Goal: Information Seeking & Learning: Learn about a topic

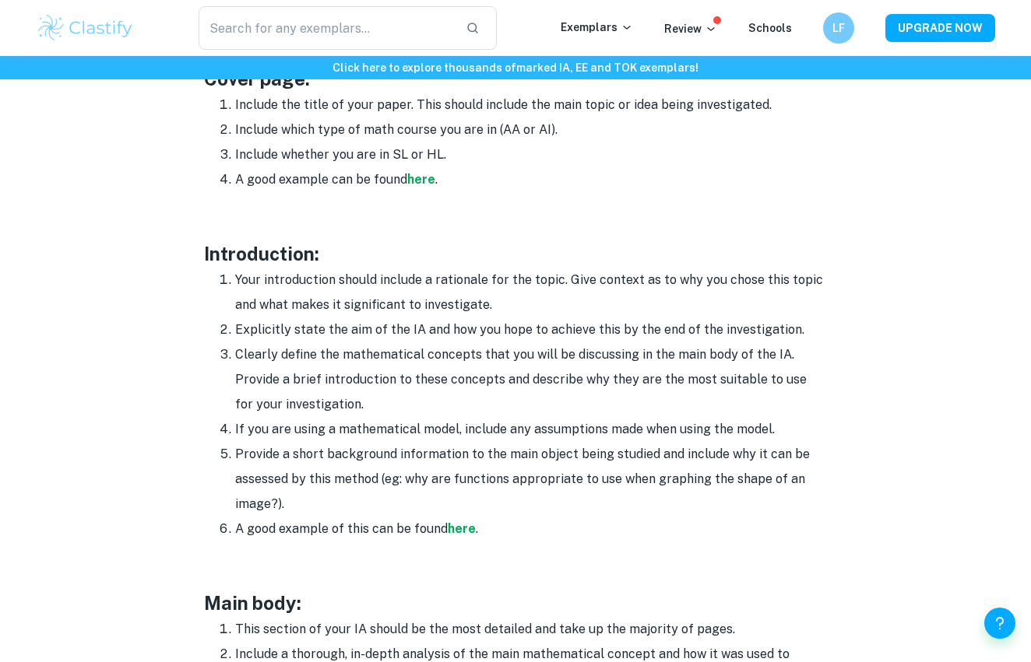
scroll to position [851, 0]
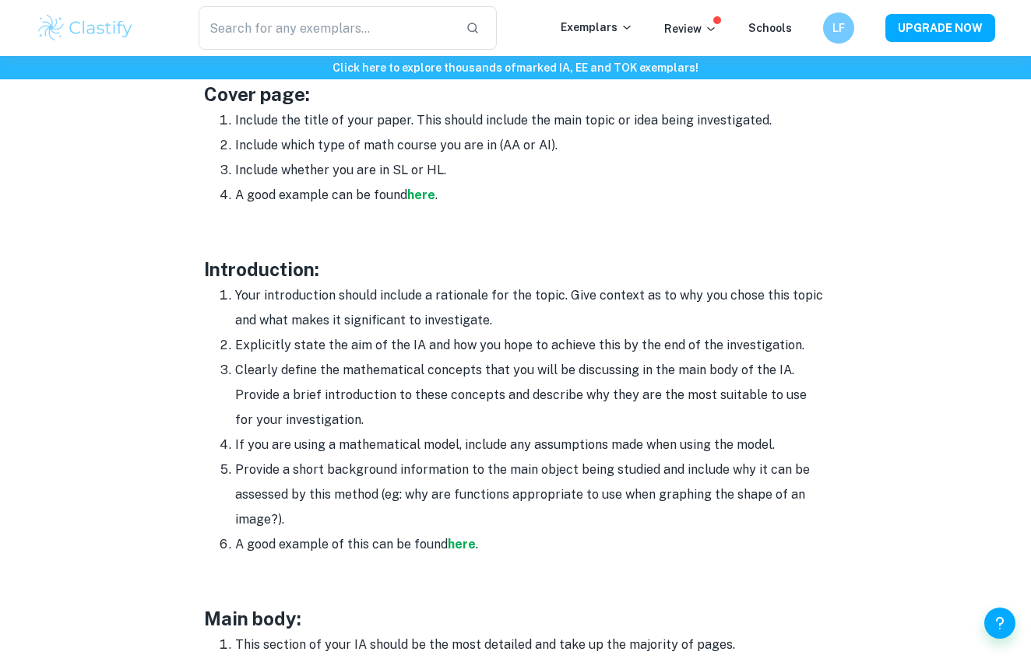
click at [241, 300] on li "Your introduction should include a rationale for the topic. Give context as to …" at bounding box center [531, 308] width 592 height 50
click at [374, 295] on li "Your introduction should include a rationale for the topic. Give context as to …" at bounding box center [531, 308] width 592 height 50
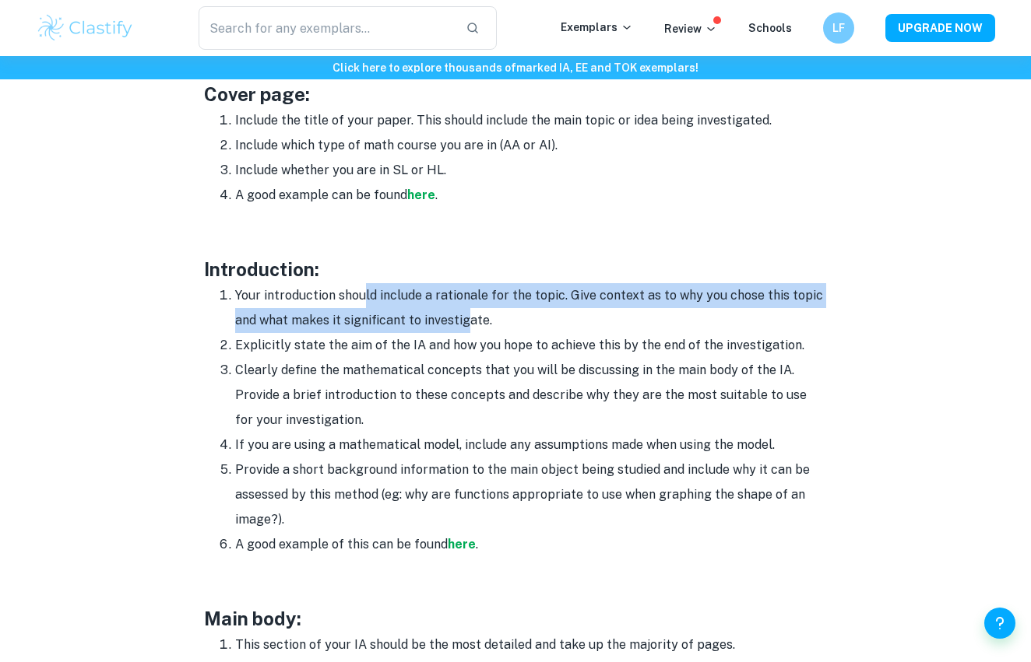
drag, startPoint x: 368, startPoint y: 296, endPoint x: 468, endPoint y: 315, distance: 101.5
click at [468, 315] on li "Your introduction should include a rationale for the topic. Give context as to …" at bounding box center [531, 308] width 592 height 50
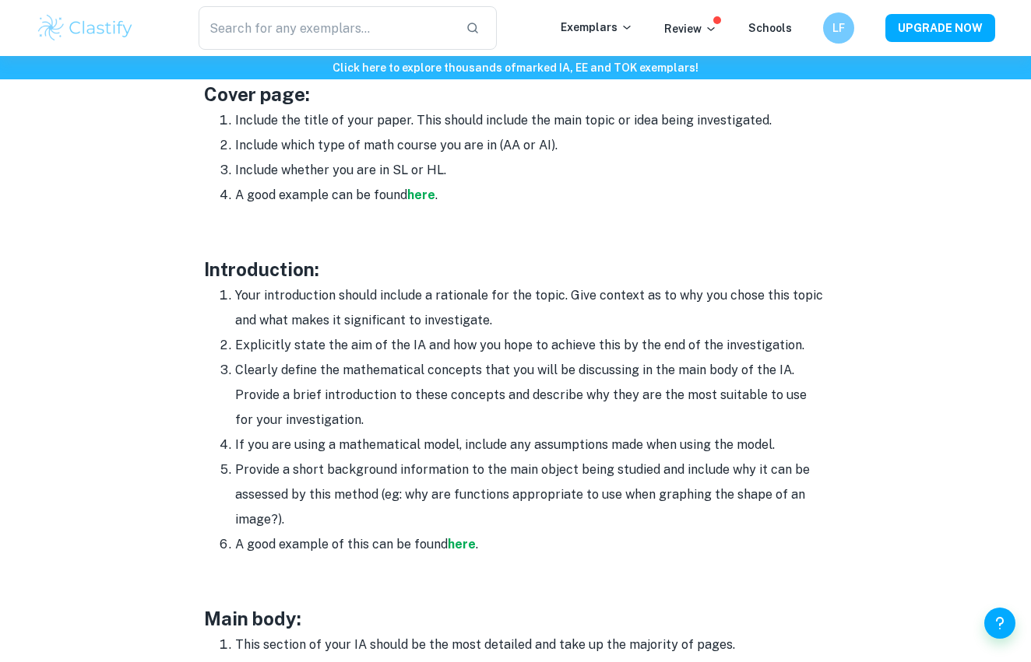
click at [473, 310] on li "Your introduction should include a rationale for the topic. Give context as to …" at bounding box center [531, 308] width 592 height 50
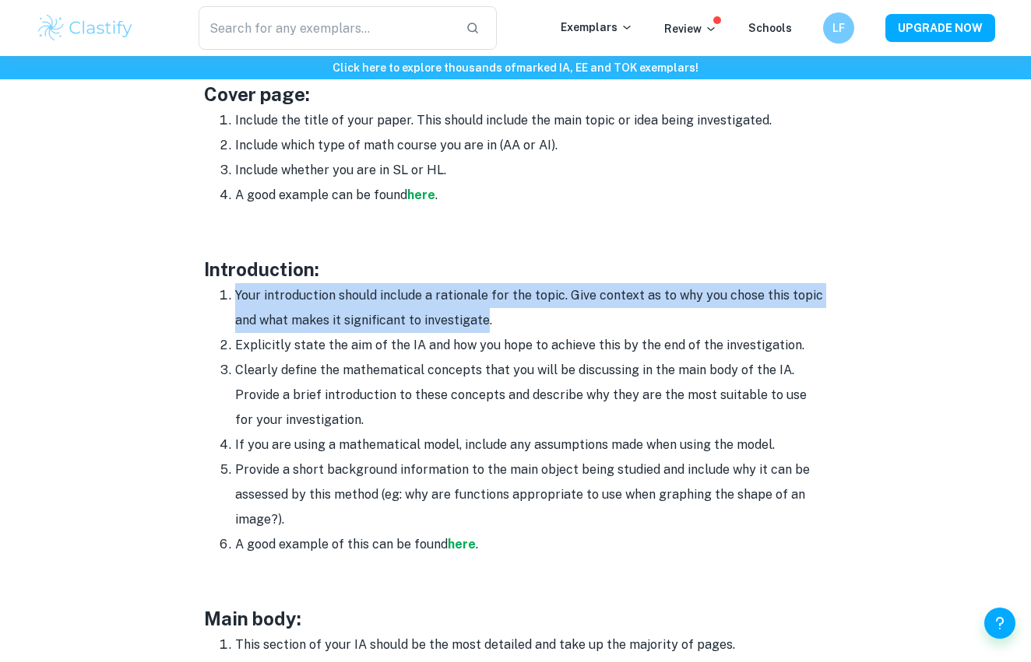
drag, startPoint x: 473, startPoint y: 310, endPoint x: 474, endPoint y: 275, distance: 35.0
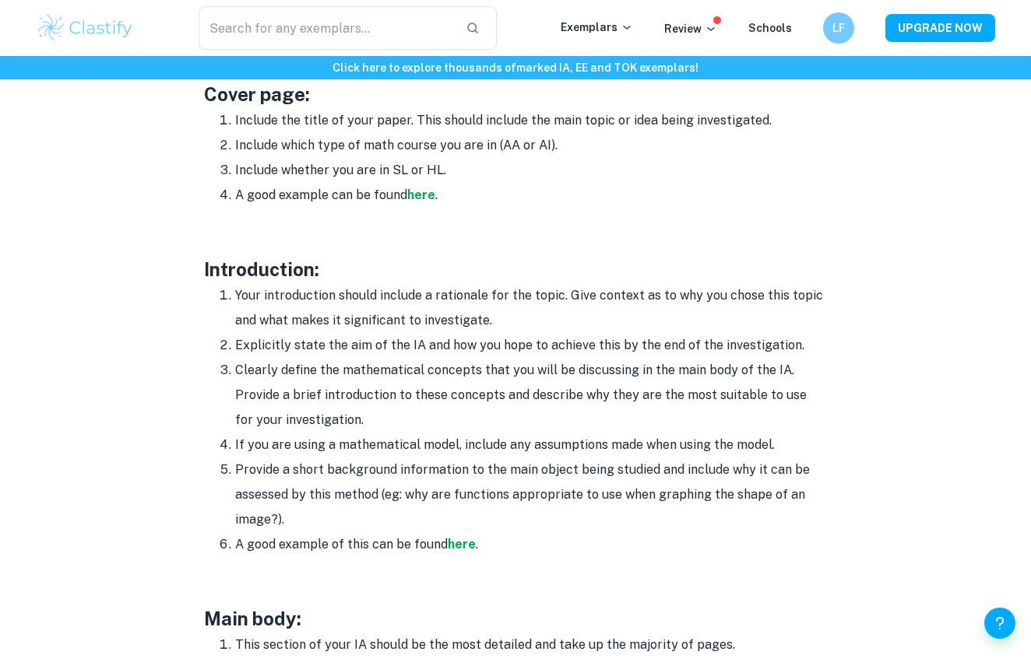
click at [474, 274] on h3 "Introduction:" at bounding box center [515, 269] width 623 height 28
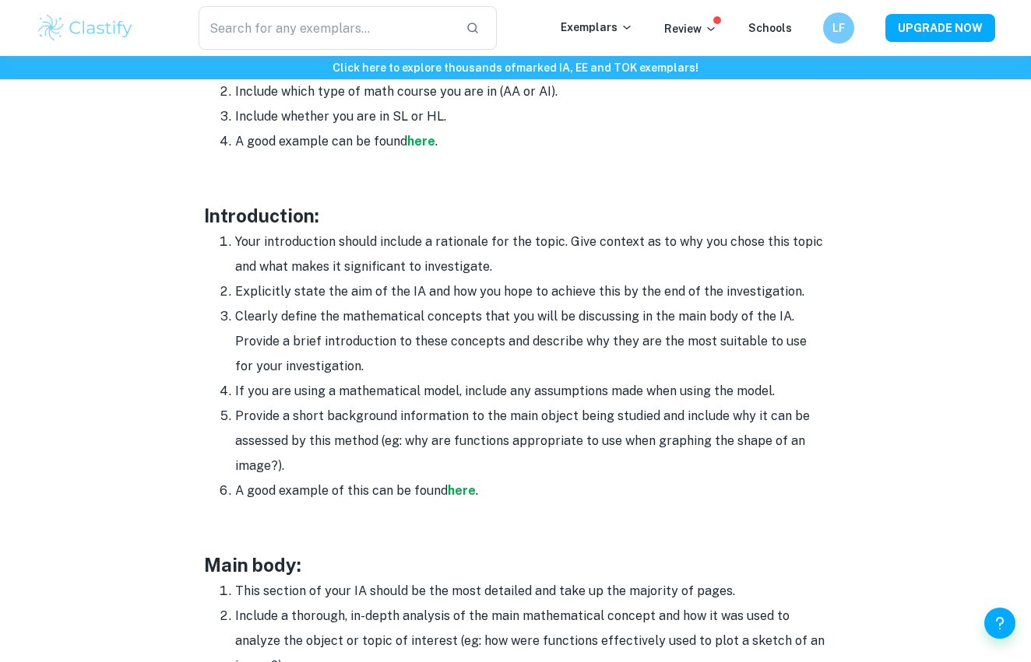
scroll to position [906, 0]
click at [398, 240] on li "Your introduction should include a rationale for the topic. Give context as to …" at bounding box center [531, 253] width 592 height 50
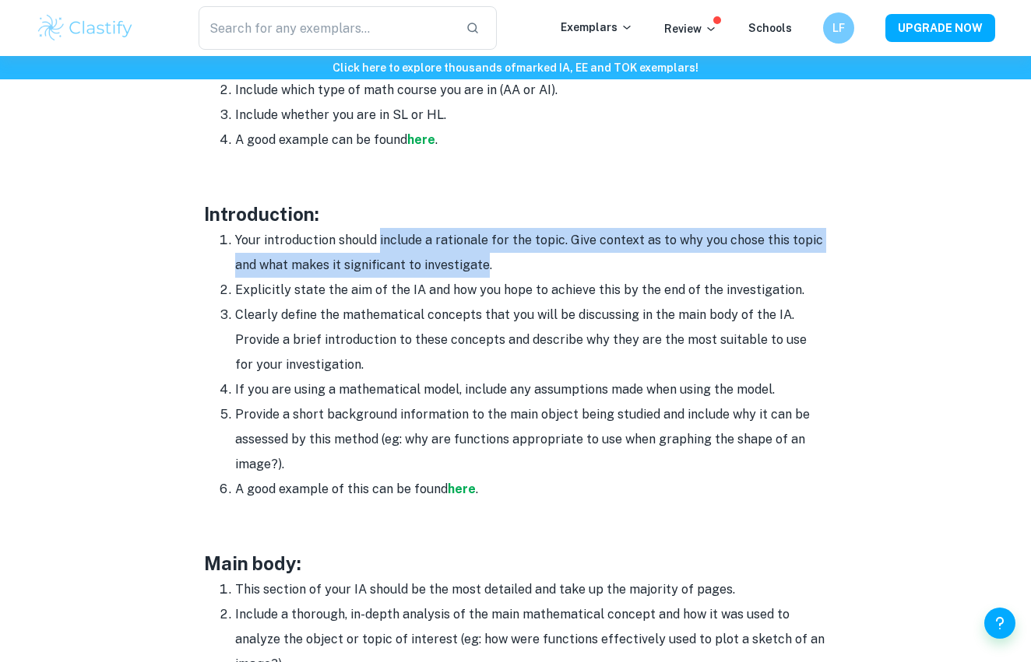
drag, startPoint x: 398, startPoint y: 240, endPoint x: 473, endPoint y: 258, distance: 76.8
click at [472, 258] on li "Your introduction should include a rationale for the topic. Give context as to …" at bounding box center [531, 253] width 592 height 50
click at [473, 258] on li "Your introduction should include a rationale for the topic. Give context as to …" at bounding box center [531, 253] width 592 height 50
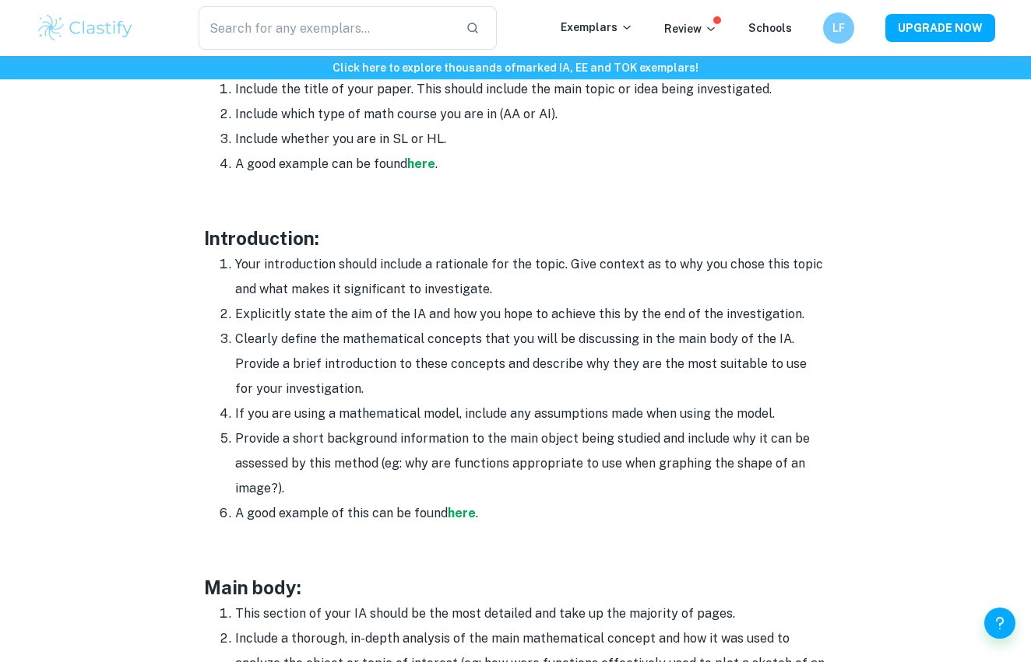
scroll to position [880, 0]
click at [361, 494] on li "Provide a short background information to the main object being studied and inc…" at bounding box center [531, 465] width 592 height 75
click at [361, 504] on li "A good example of this can be found here ." at bounding box center [531, 515] width 592 height 25
click at [478, 503] on li "A good example of this can be found here ." at bounding box center [531, 515] width 592 height 25
click at [463, 510] on strong "here" at bounding box center [462, 515] width 28 height 15
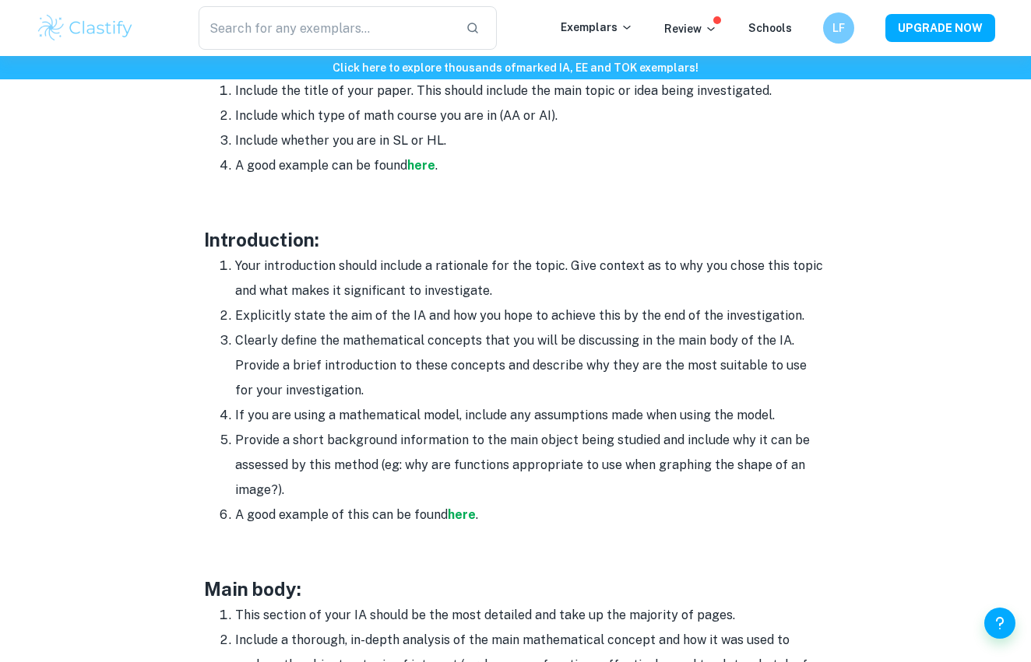
click at [452, 480] on li "Provide a short background information to the main object being studied and inc…" at bounding box center [531, 465] width 592 height 75
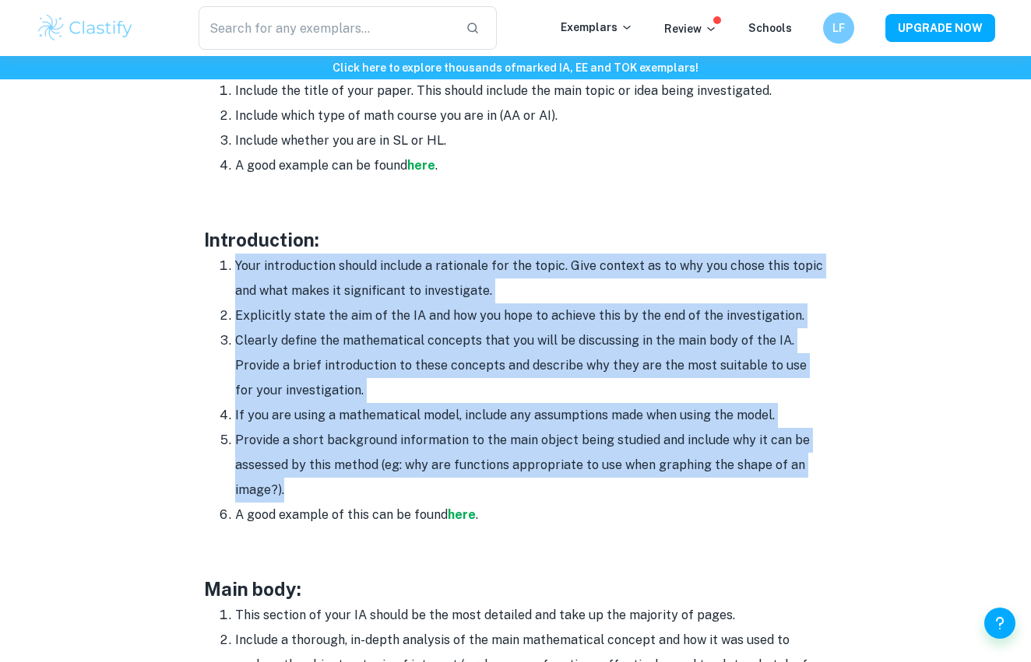
drag, startPoint x: 452, startPoint y: 480, endPoint x: 237, endPoint y: 262, distance: 306.6
click at [237, 262] on ol "Your introduction should include a rationale for the topic. Give context as to …" at bounding box center [515, 391] width 623 height 274
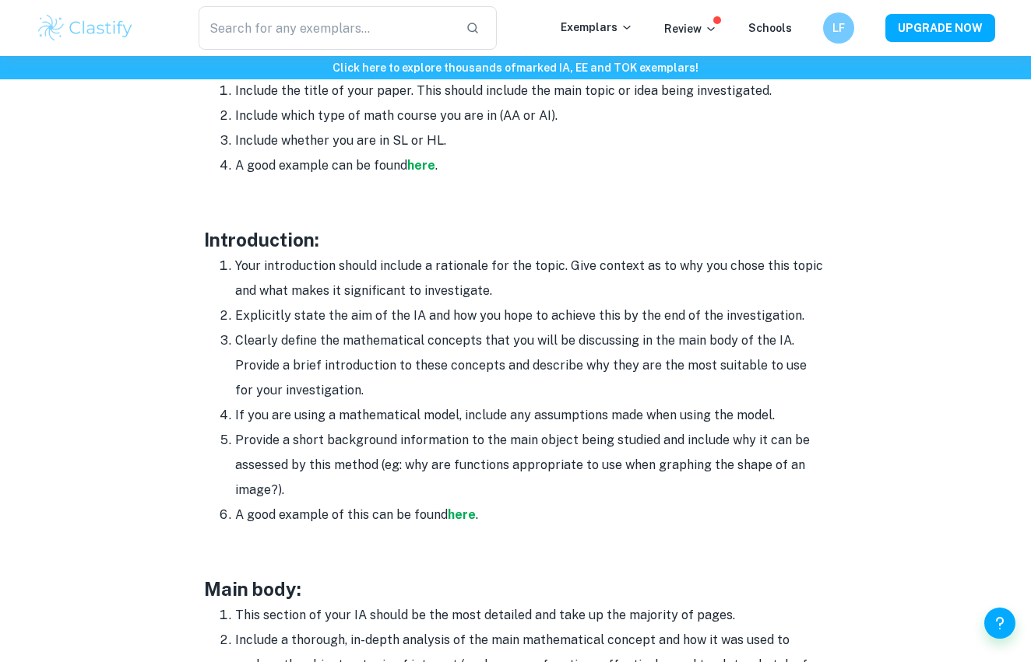
click at [235, 262] on li "Your introduction should include a rationale for the topic. Give context as to …" at bounding box center [531, 279] width 592 height 50
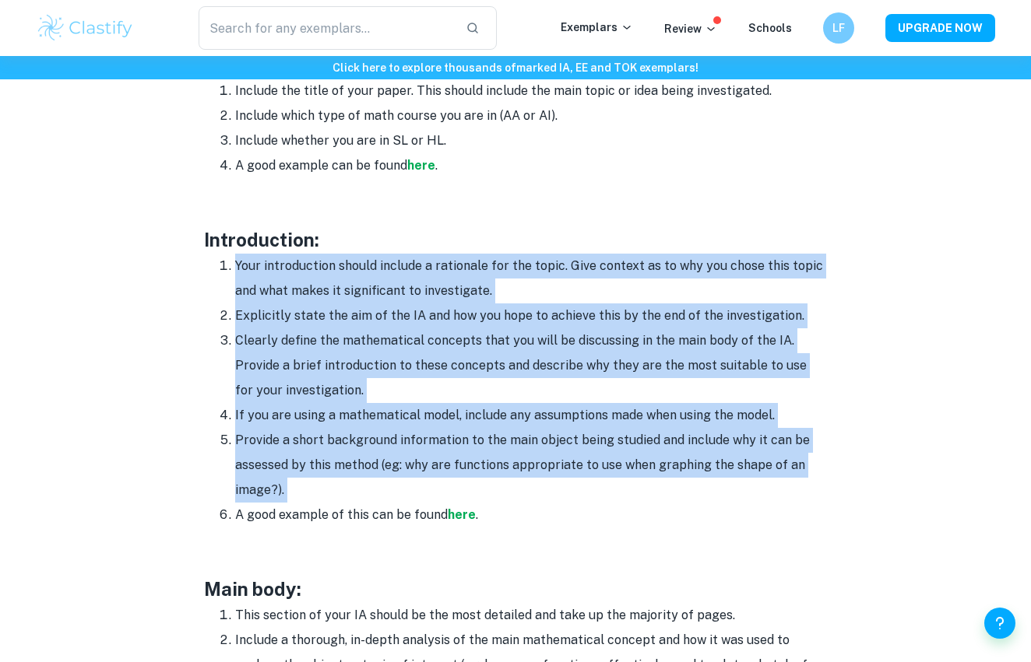
drag, startPoint x: 216, startPoint y: 262, endPoint x: 301, endPoint y: 494, distance: 248.0
click at [301, 495] on ol "Your introduction should include a rationale for the topic. Give context as to …" at bounding box center [515, 391] width 623 height 274
copy ol "Your introduction should include a rationale for the topic. Give context as to …"
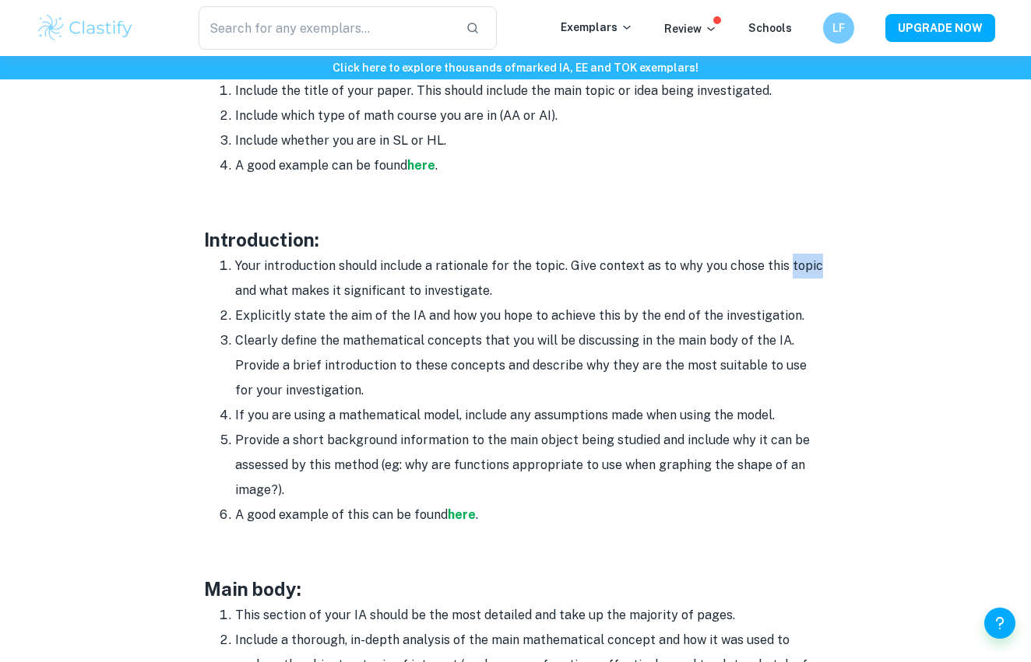
click at [870, 243] on div "Math IA Format and Structure By Roxanne • January 12, 2024 Get feedback on your…" at bounding box center [515, 521] width 959 height 2564
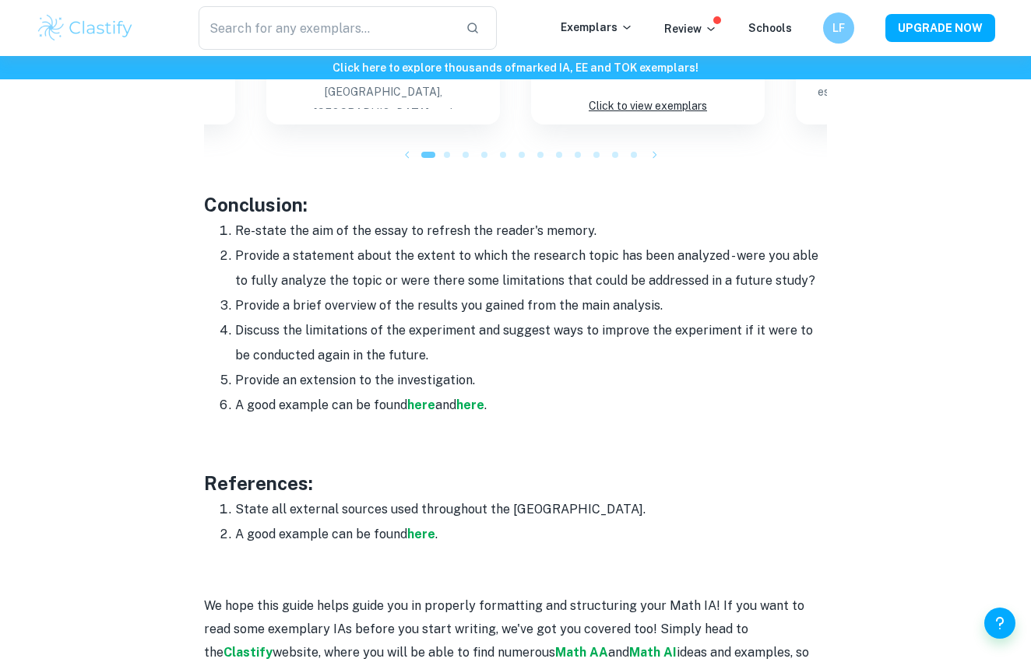
scroll to position [1809, 0]
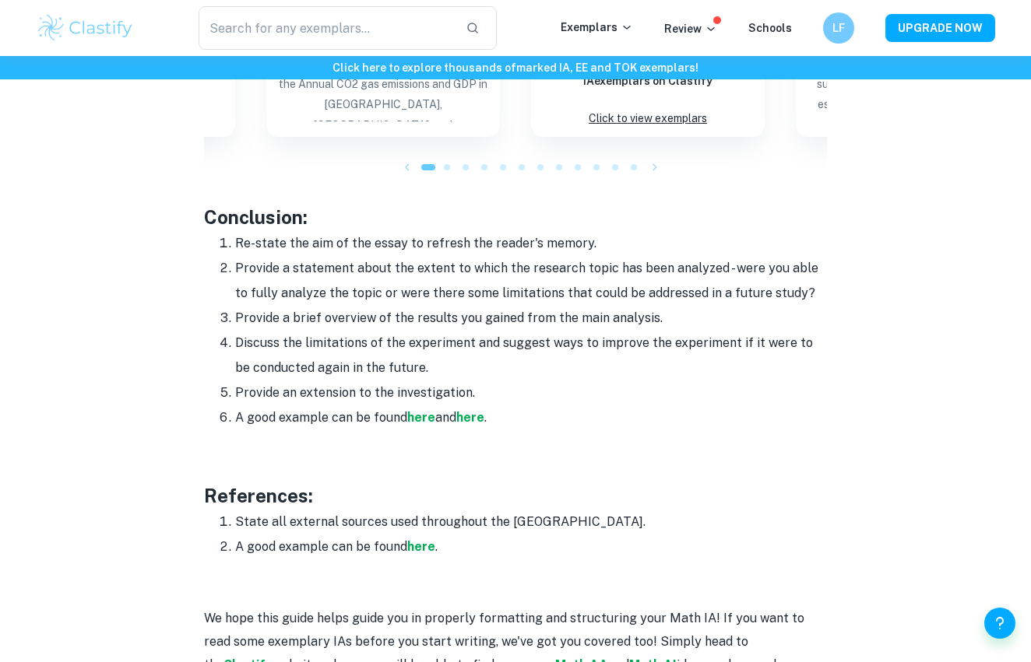
click at [540, 417] on li "A good example can be found here and here ." at bounding box center [531, 418] width 592 height 25
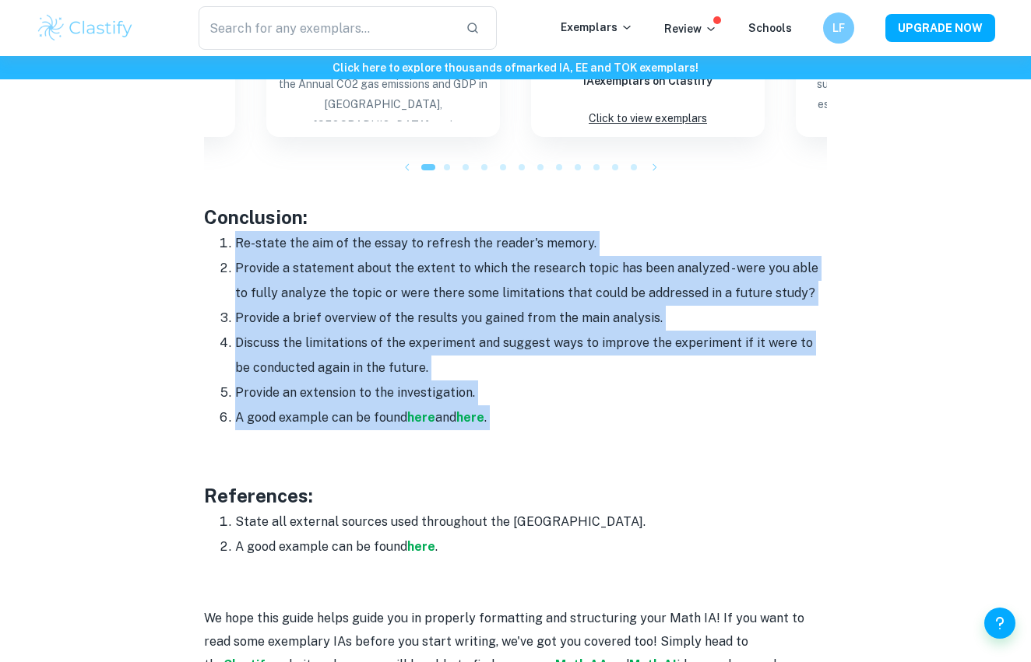
drag, startPoint x: 540, startPoint y: 417, endPoint x: 342, endPoint y: 241, distance: 265.8
click at [342, 241] on ol "Re-state the aim of the essay to refresh the reader's memory. Provide a stateme…" at bounding box center [515, 330] width 623 height 199
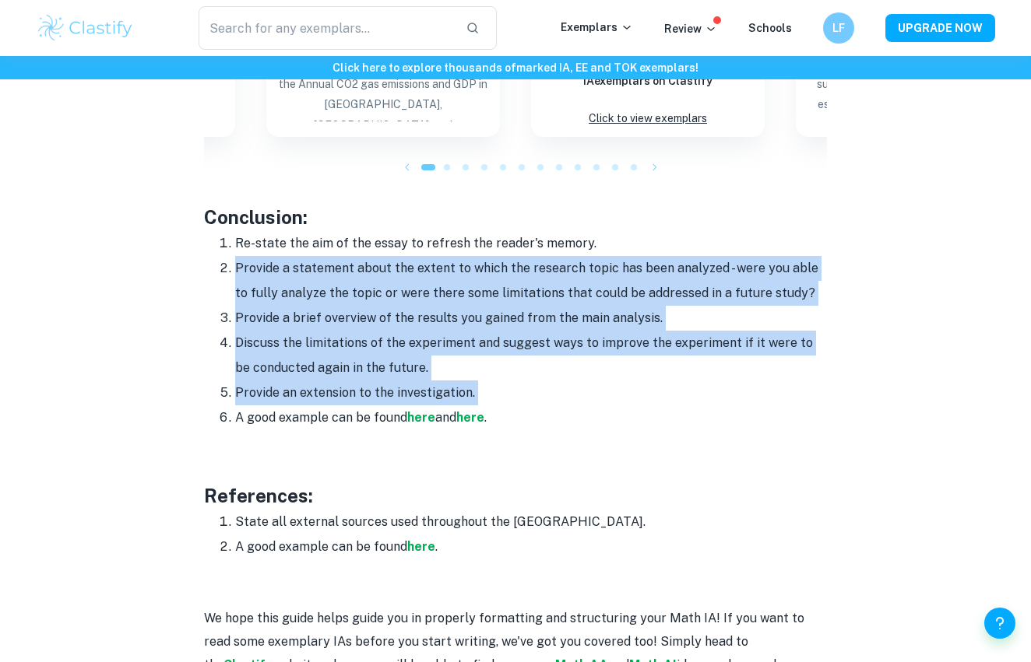
click at [382, 271] on li "Provide a statement about the extent to which the research topic has been analy…" at bounding box center [531, 281] width 592 height 50
click at [483, 393] on li "Provide an extension to the investigation." at bounding box center [531, 393] width 592 height 25
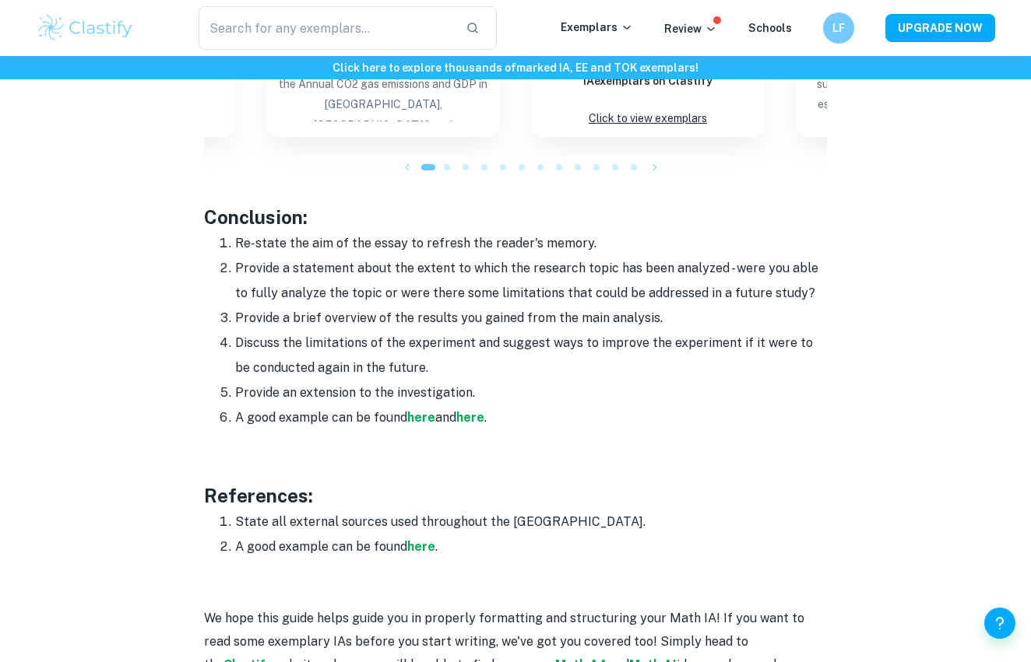
click at [483, 385] on li "Provide an extension to the investigation." at bounding box center [531, 393] width 592 height 25
click at [505, 406] on li "A good example can be found here and here ." at bounding box center [531, 418] width 592 height 25
click at [505, 413] on li "A good example can be found here and here ." at bounding box center [531, 418] width 592 height 25
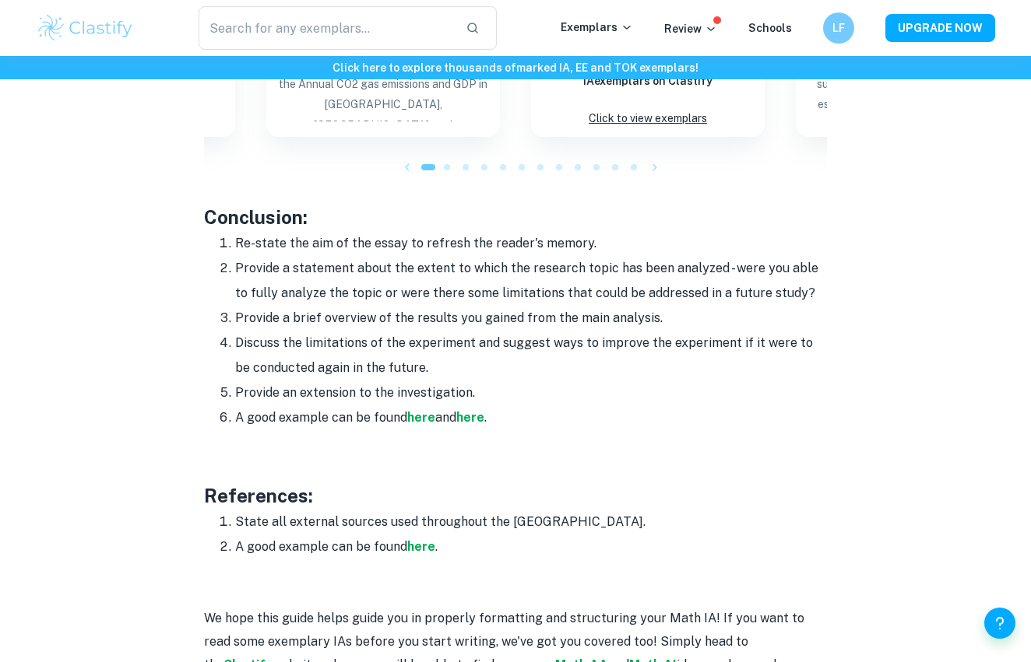
click at [505, 413] on li "A good example can be found here and here ." at bounding box center [531, 418] width 592 height 25
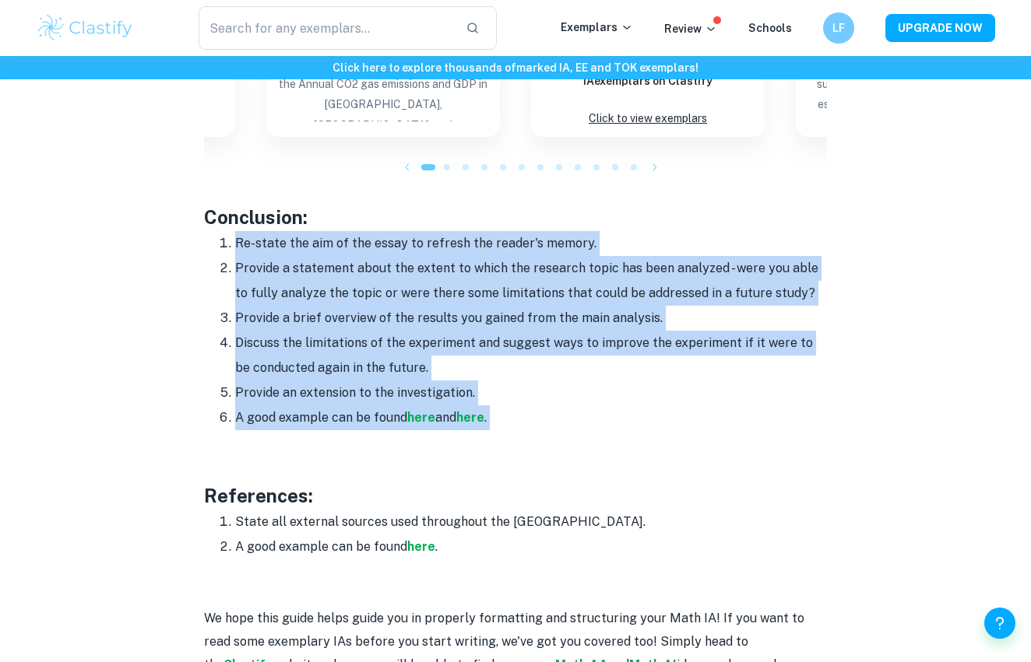
drag, startPoint x: 505, startPoint y: 413, endPoint x: 204, endPoint y: 226, distance: 354.5
click at [204, 231] on ol "Re-state the aim of the essay to refresh the reader's memory. Provide a stateme…" at bounding box center [515, 330] width 623 height 199
copy ol "Re-state the aim of the essay to refresh the reader's memory. Provide a stateme…"
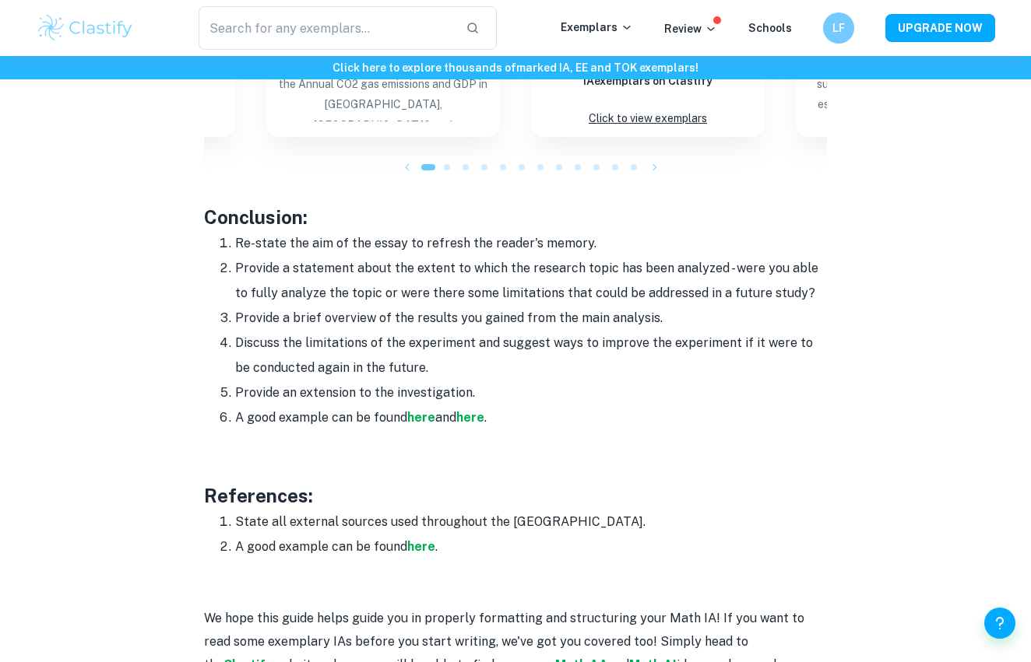
click at [457, 195] on p at bounding box center [515, 190] width 623 height 23
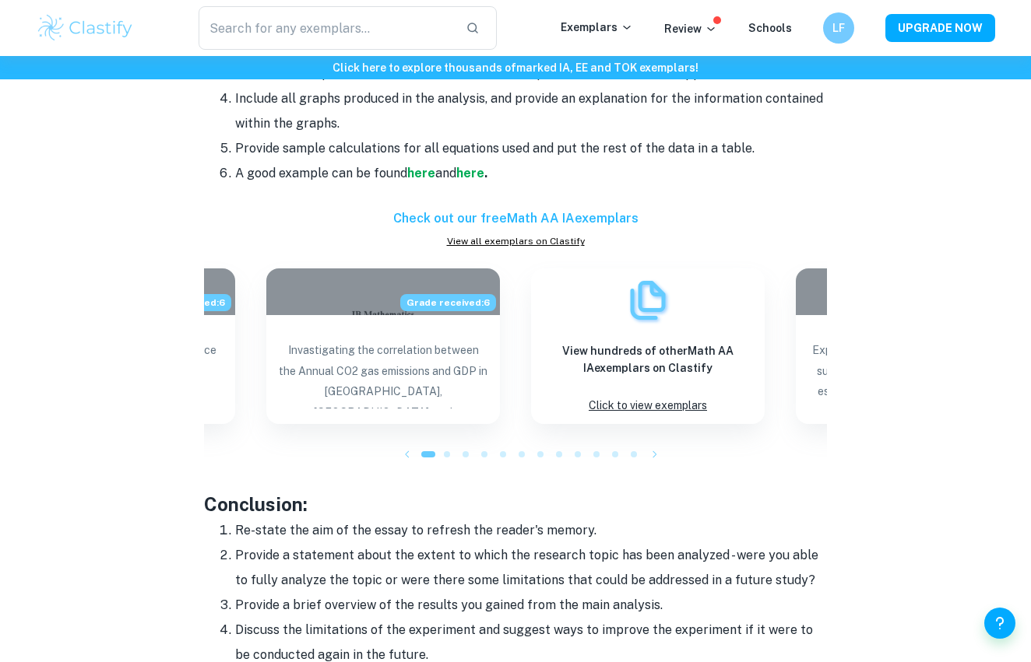
scroll to position [1861, 0]
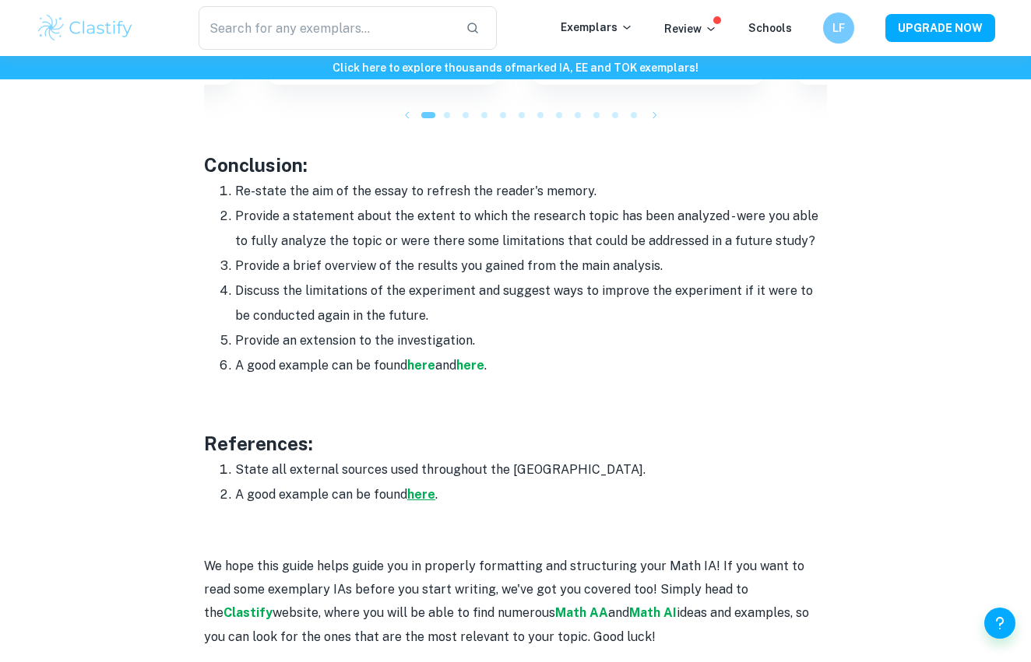
click at [414, 490] on strong "here" at bounding box center [421, 494] width 28 height 15
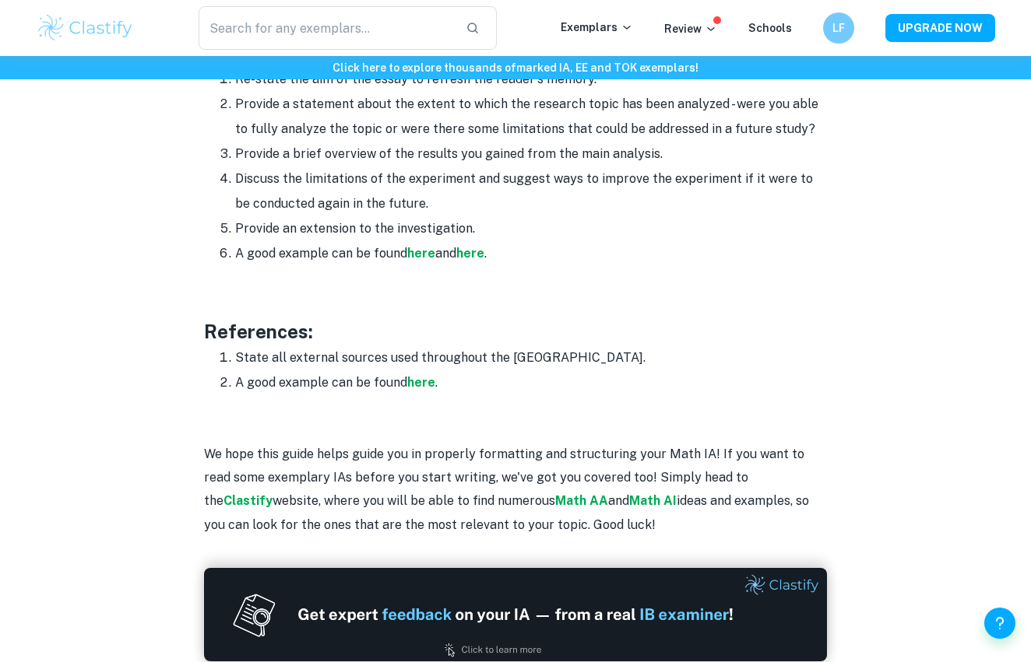
scroll to position [1955, 0]
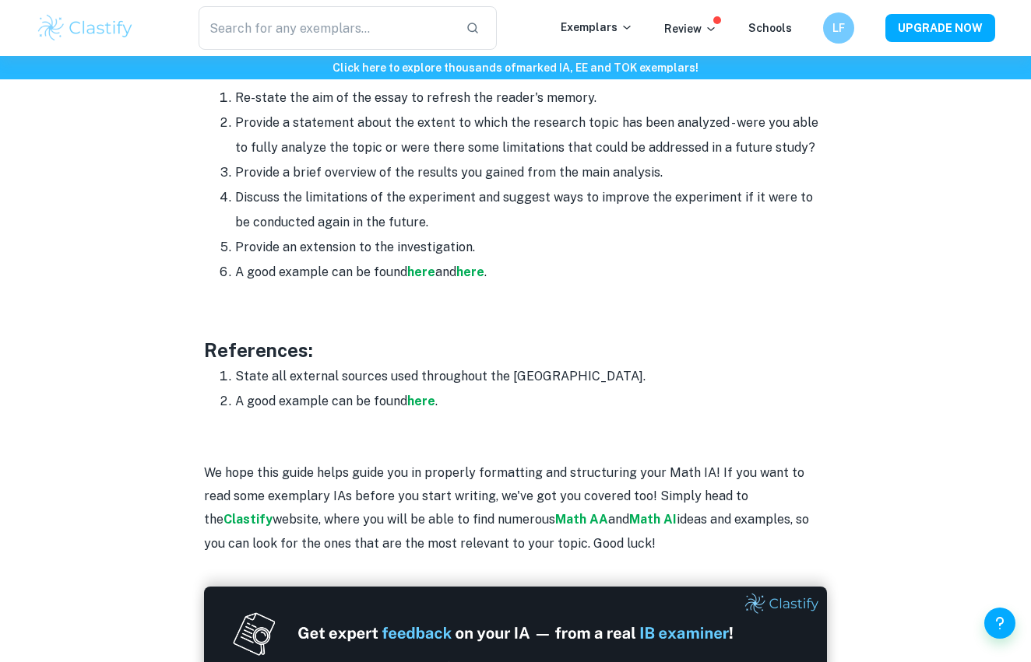
click at [420, 404] on li "A good example can be found here ." at bounding box center [531, 401] width 592 height 25
click at [427, 394] on strong "here" at bounding box center [421, 401] width 28 height 15
click at [420, 394] on strong "here" at bounding box center [421, 401] width 28 height 15
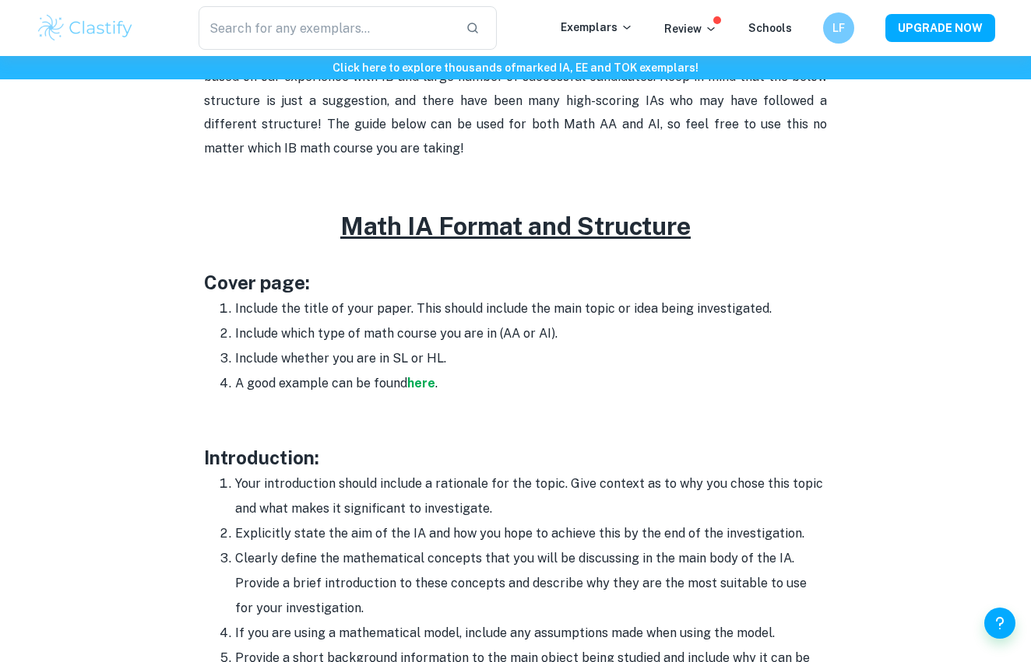
scroll to position [649, 0]
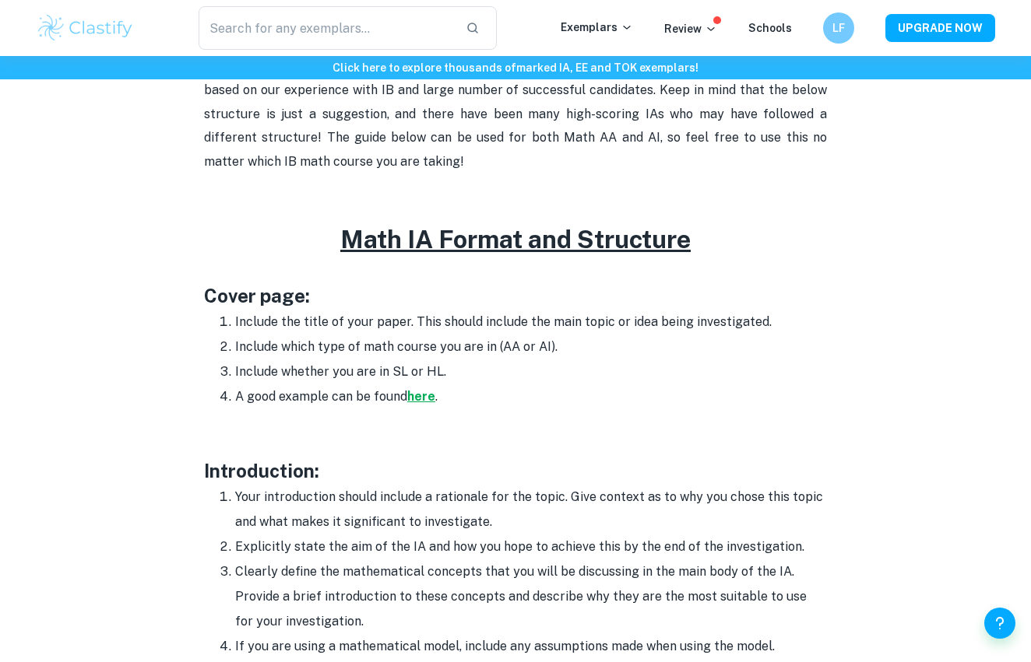
click at [416, 398] on strong "here" at bounding box center [421, 396] width 28 height 15
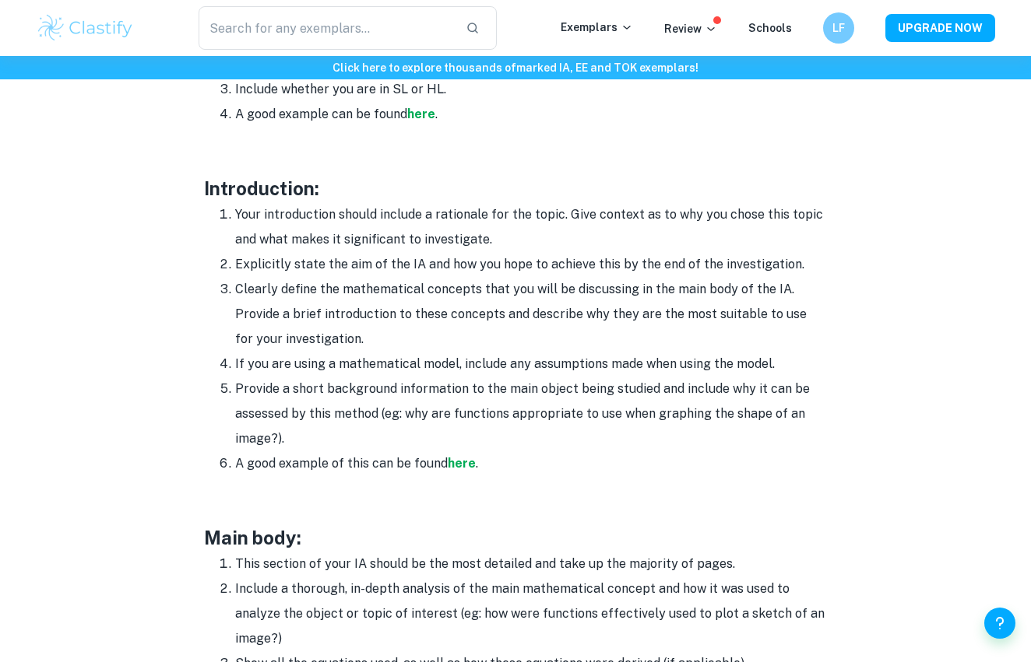
scroll to position [1045, 0]
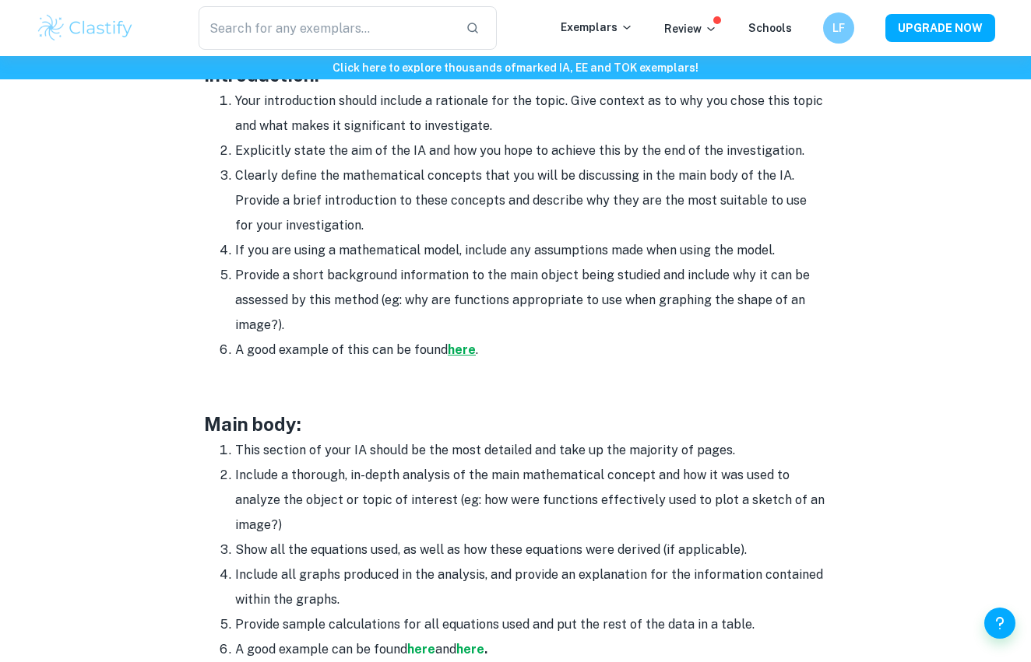
click at [463, 346] on strong "here" at bounding box center [462, 350] width 28 height 15
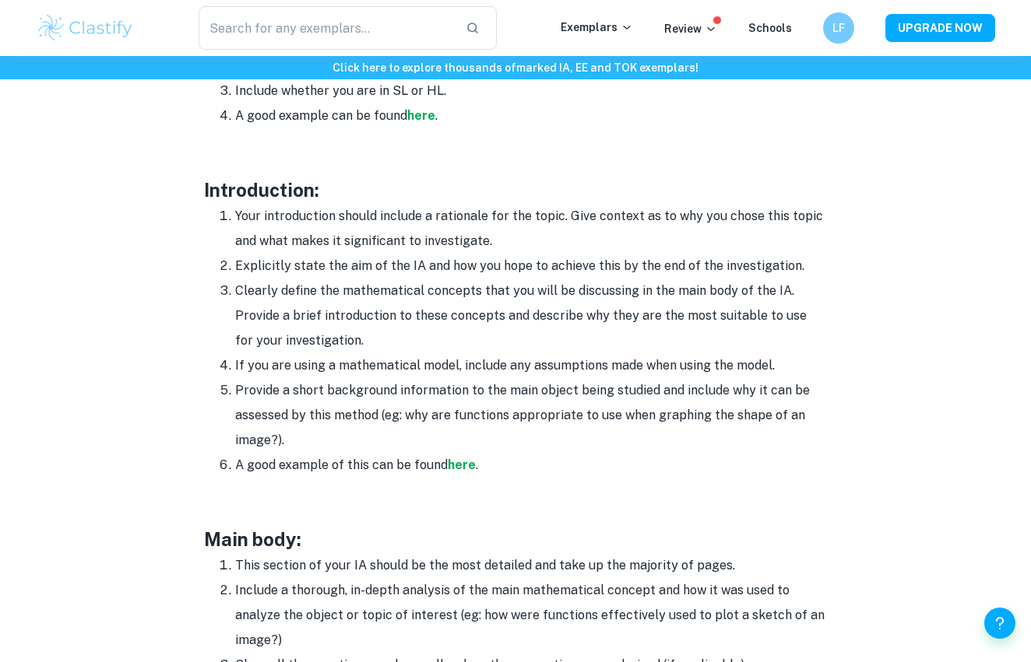
scroll to position [884, 0]
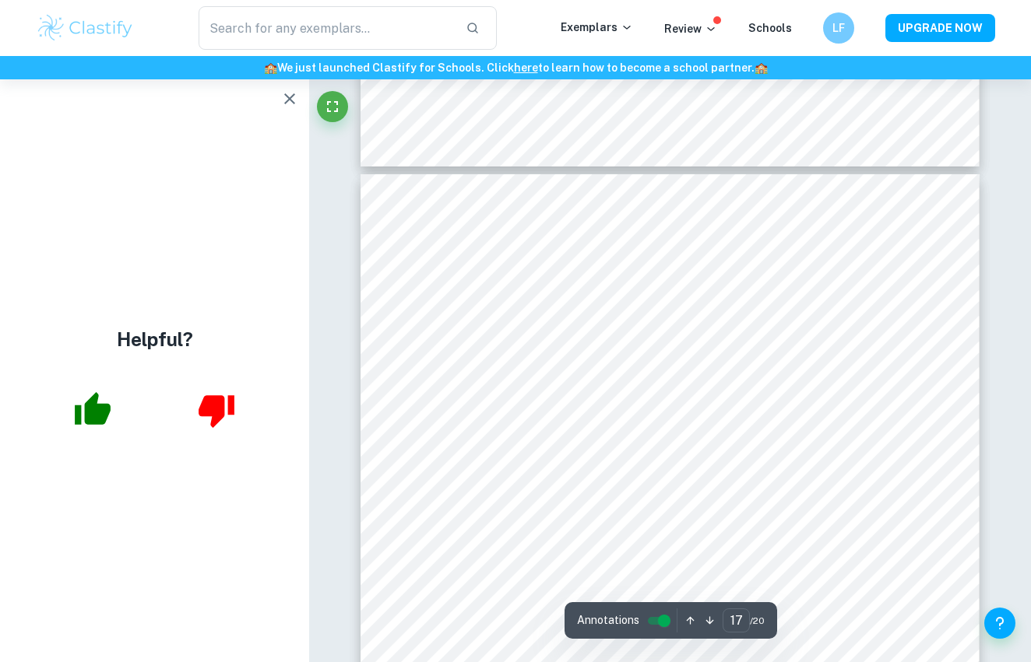
scroll to position [13250, 0]
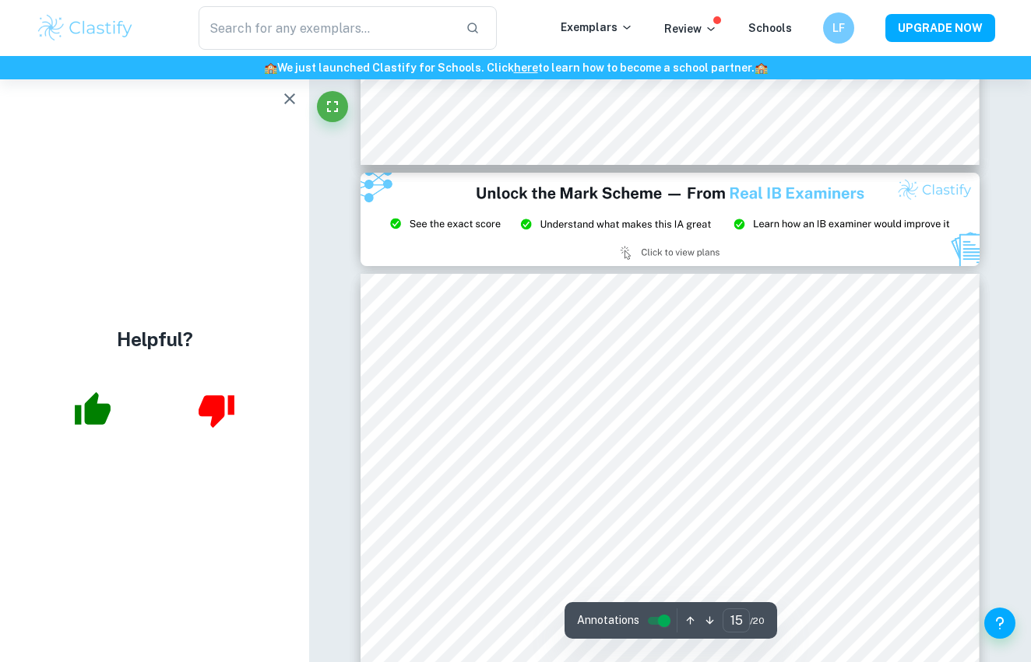
type input "14"
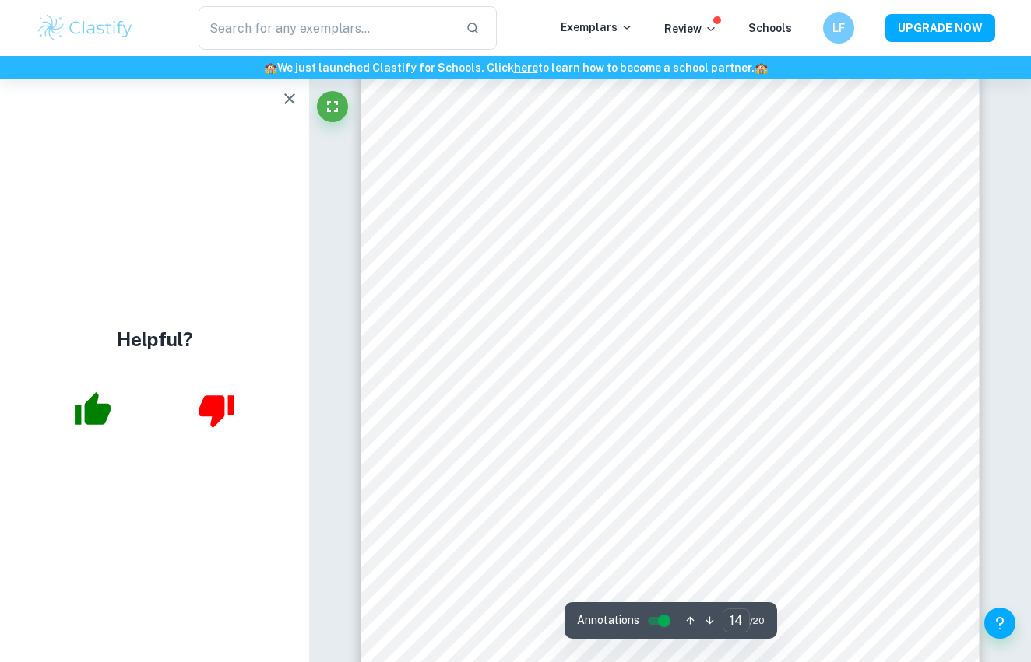
scroll to position [10626, 0]
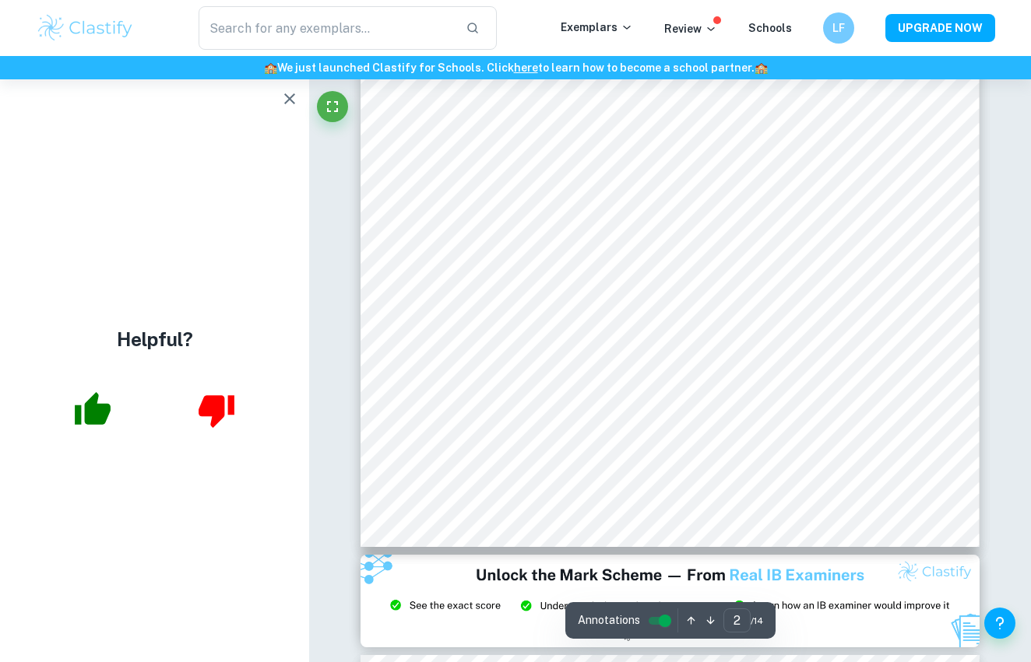
scroll to position [1349, 0]
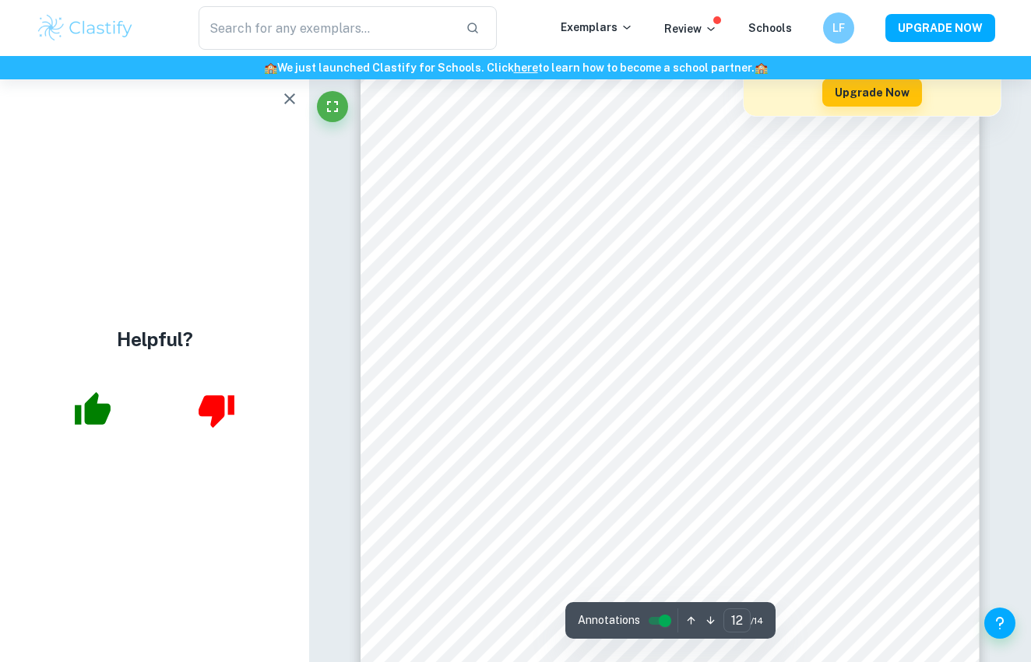
scroll to position [10440, 0]
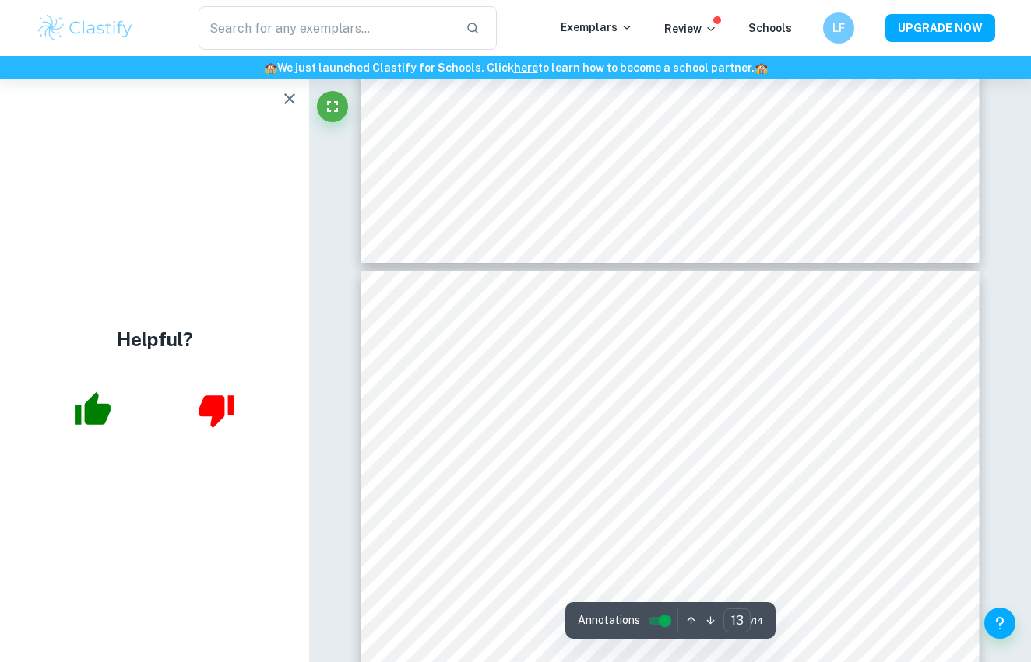
type input "12"
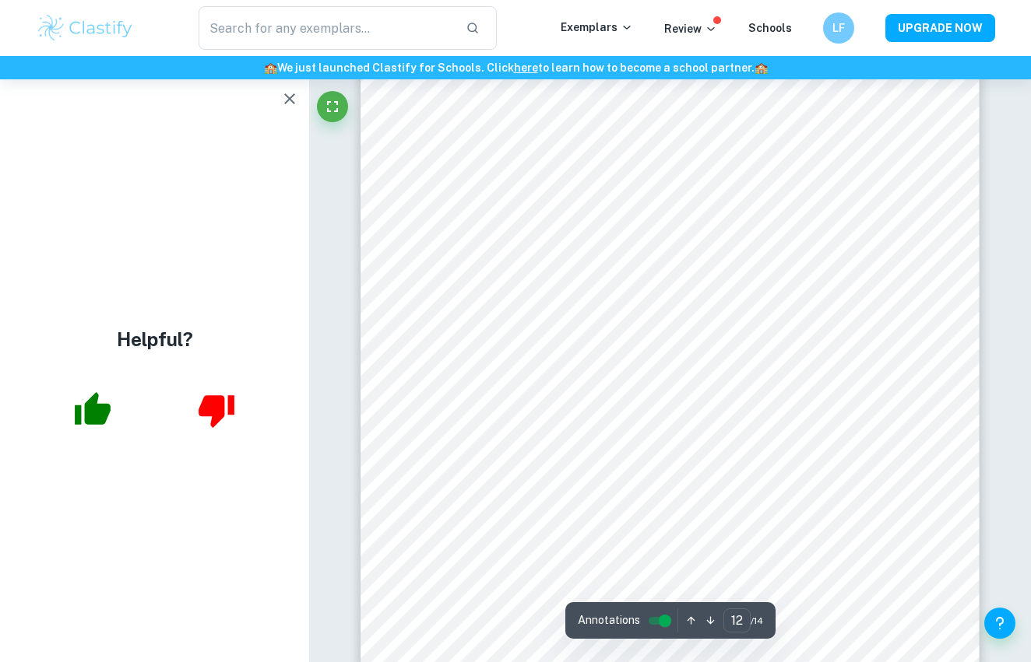
scroll to position [10387, 0]
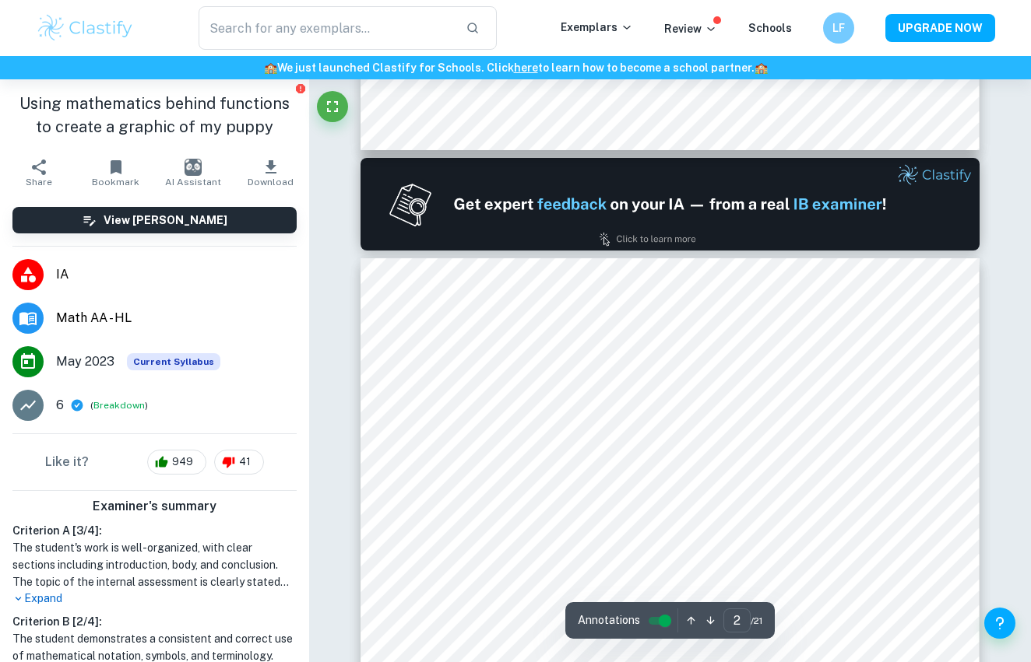
scroll to position [824, 0]
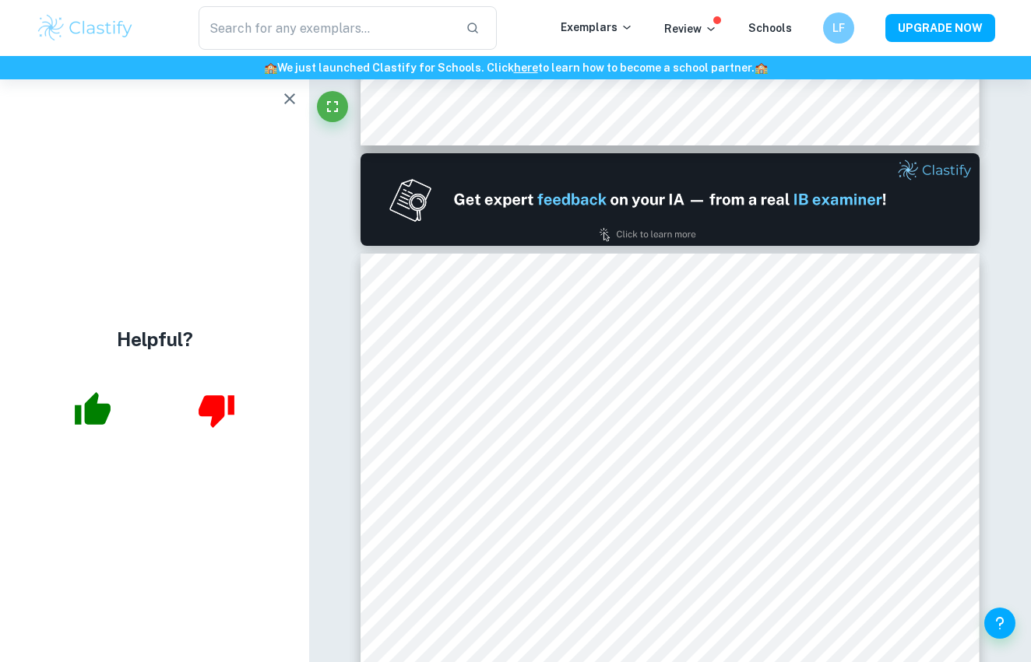
type input "1"
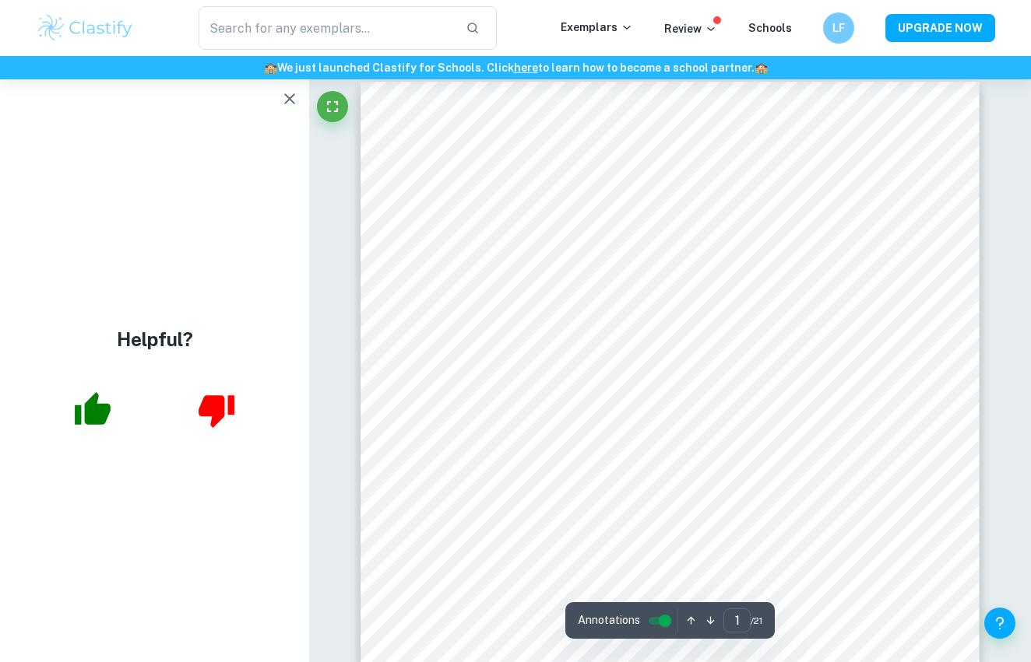
scroll to position [14, 0]
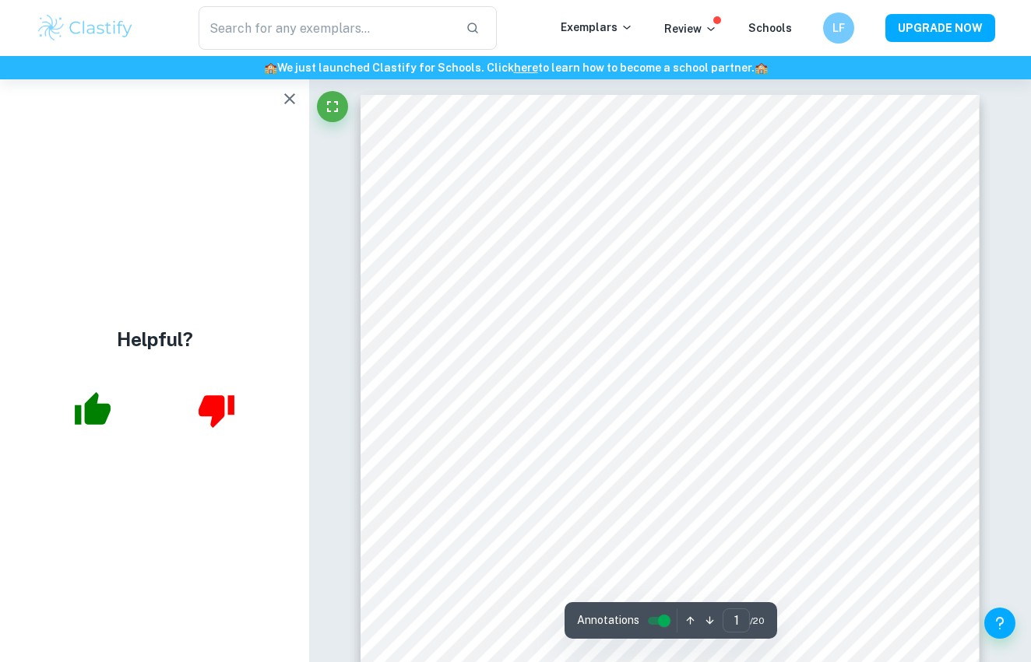
click at [283, 99] on icon "button" at bounding box center [289, 99] width 19 height 19
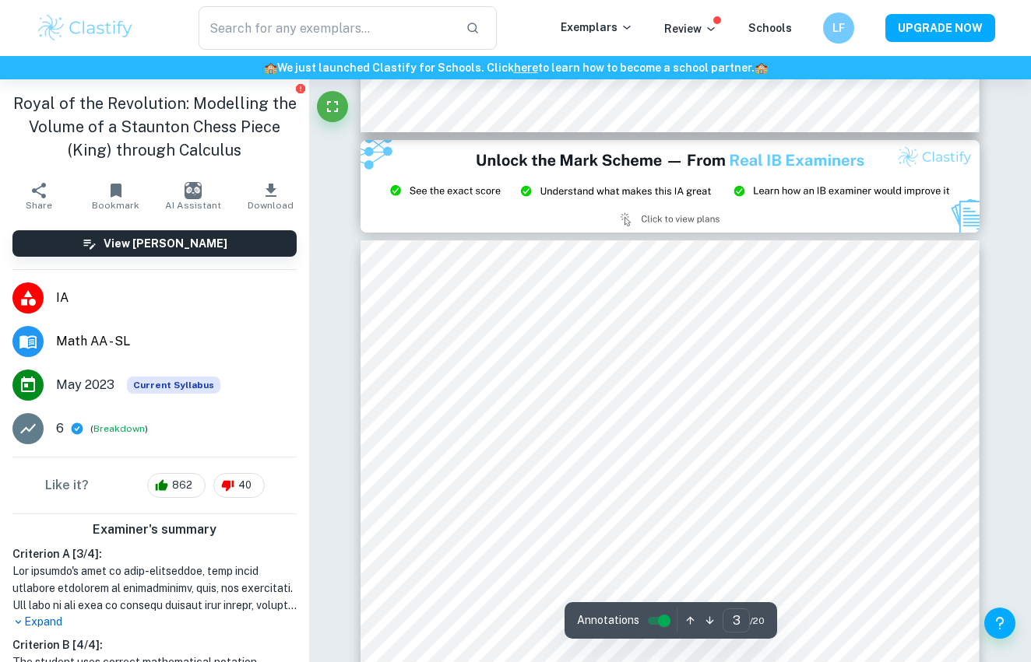
scroll to position [1735, 0]
